Goal: Book appointment/travel/reservation

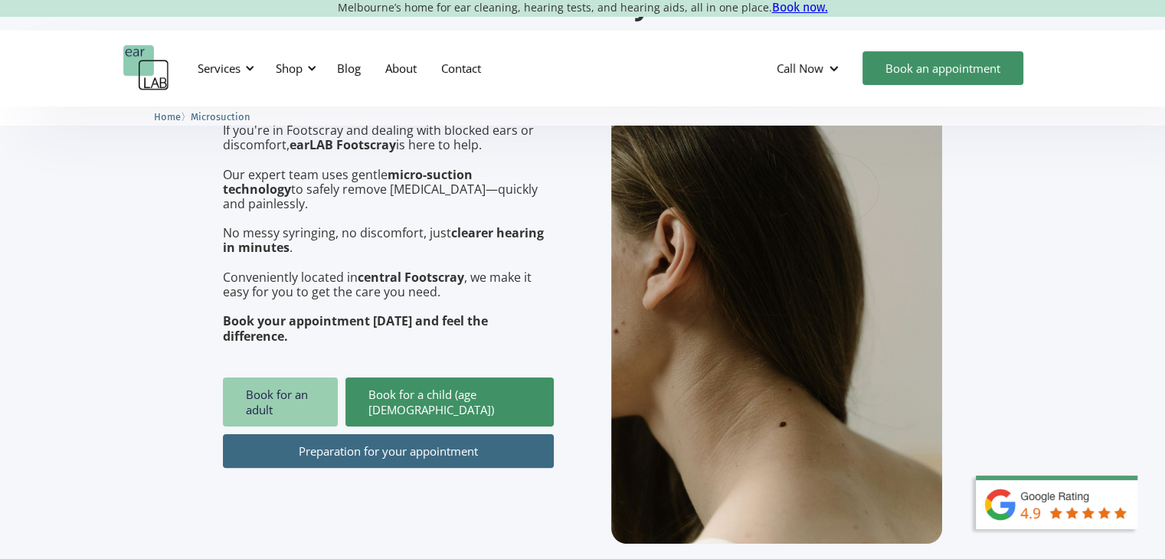
click at [293, 378] on link "Book for an adult" at bounding box center [280, 402] width 115 height 49
click at [318, 378] on link "Book for an adult" at bounding box center [280, 402] width 115 height 49
